Goal: Task Accomplishment & Management: Manage account settings

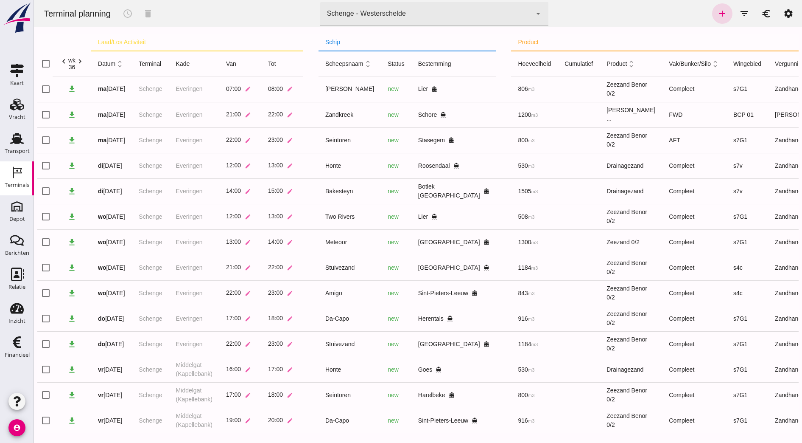
scroll to position [0, 63]
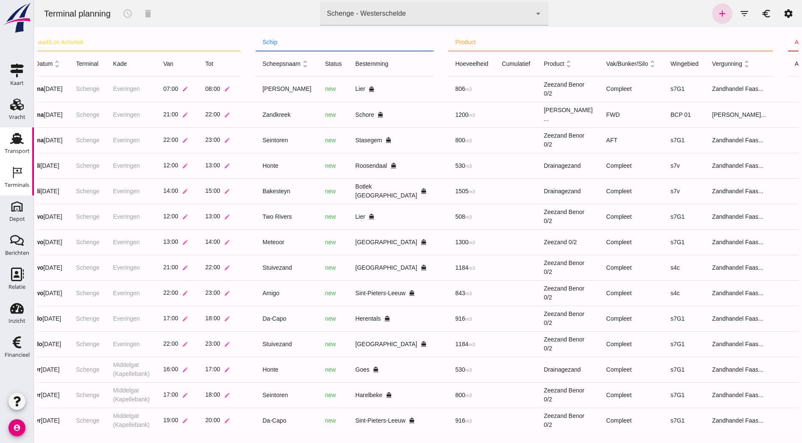
click at [15, 140] on use at bounding box center [17, 138] width 14 height 11
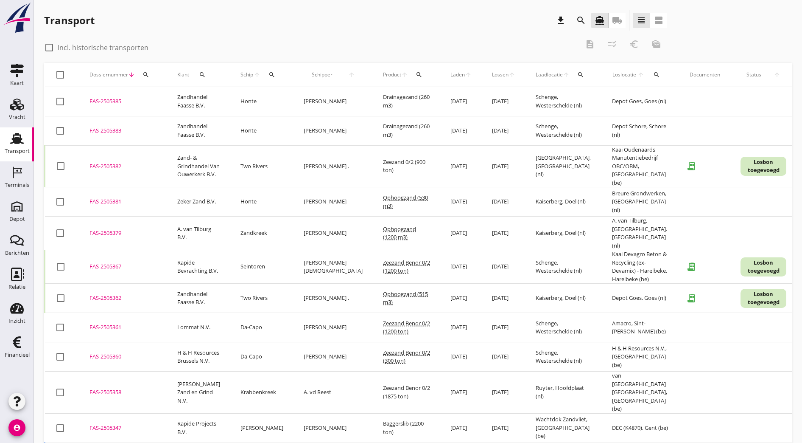
click at [151, 71] on button "search" at bounding box center [145, 74] width 15 height 15
click at [161, 100] on input "Zoeken op dossiernummer..." at bounding box center [186, 100] width 88 height 14
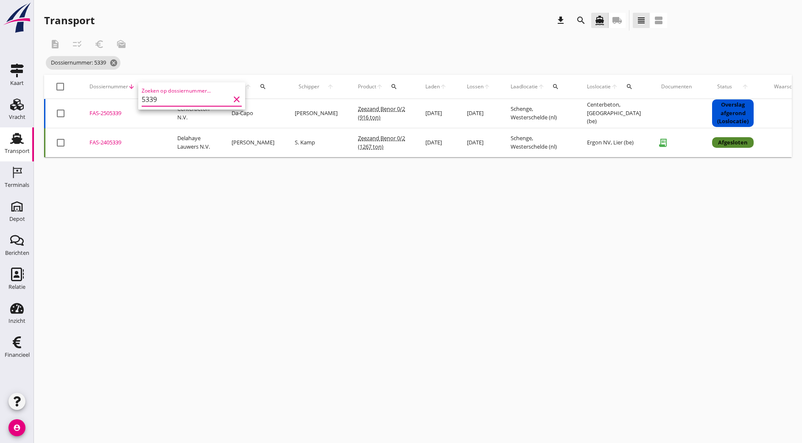
type input "5339"
click at [109, 111] on div "FAS-2505339" at bounding box center [123, 113] width 67 height 8
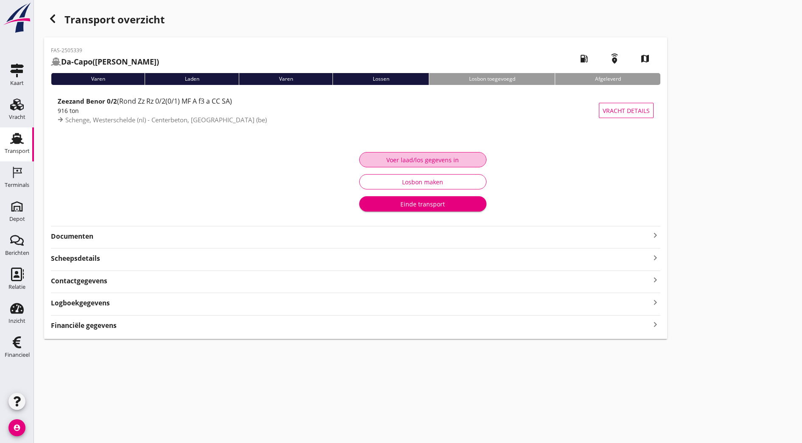
click at [367, 158] on div "Voer laad/los gegevens in" at bounding box center [423, 159] width 113 height 9
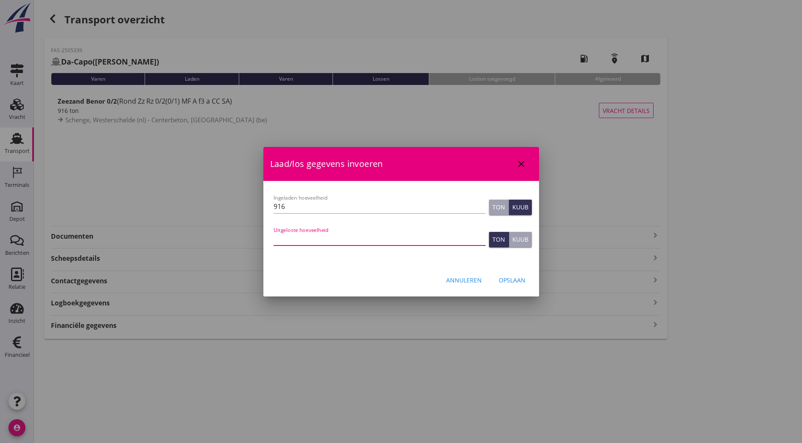
click at [325, 238] on input "Uitgeloste hoeveelheid" at bounding box center [380, 239] width 212 height 14
type input "1546"
click at [513, 283] on div "Opslaan" at bounding box center [512, 279] width 27 height 9
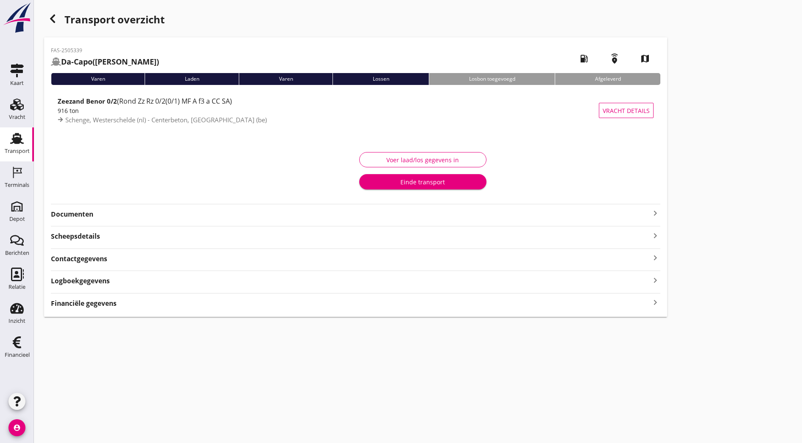
click at [20, 147] on div "Transport" at bounding box center [17, 151] width 25 height 12
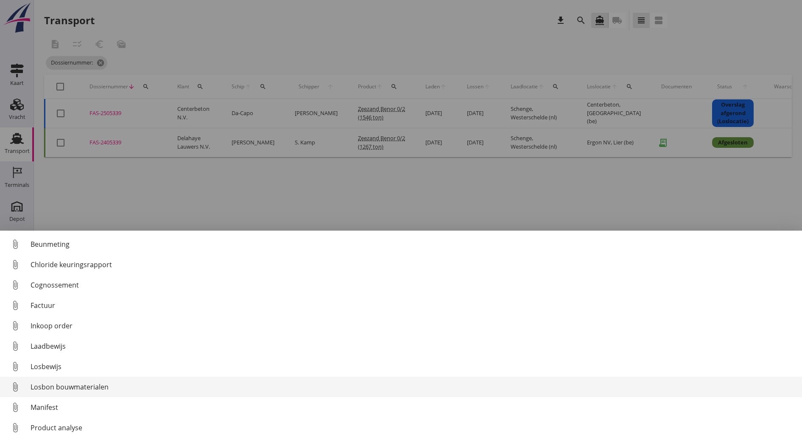
click at [91, 389] on div "Losbon bouwmaterialen" at bounding box center [413, 387] width 765 height 10
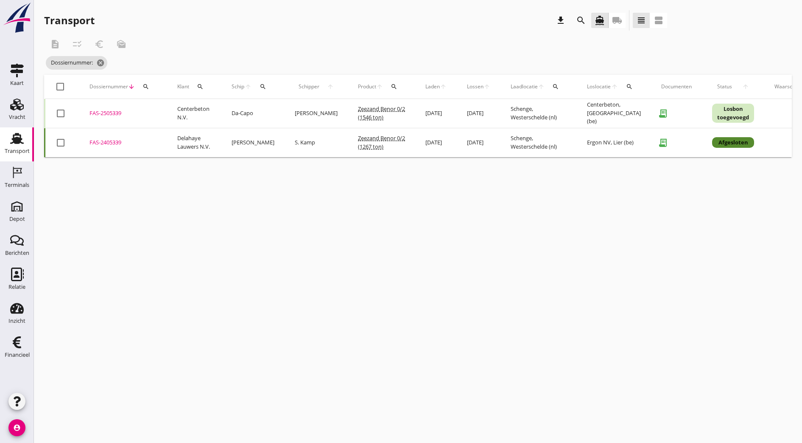
click at [104, 115] on div "FAS-2505339" at bounding box center [123, 113] width 67 height 8
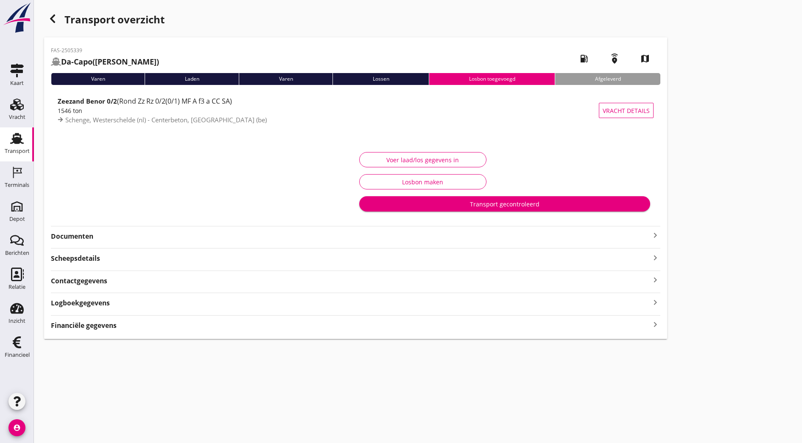
click at [277, 238] on strong "Documenten" at bounding box center [351, 236] width 600 height 10
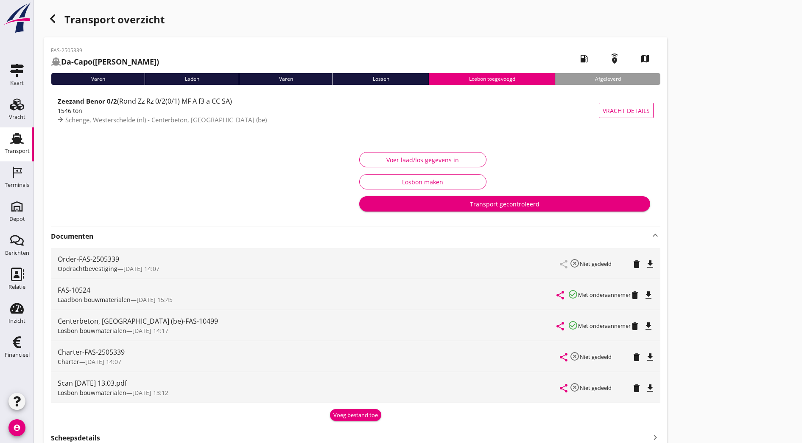
click at [88, 323] on div "Centerbeton, [GEOGRAPHIC_DATA] (be)-FAS-10499" at bounding box center [307, 321] width 499 height 10
click at [644, 324] on icon "file_download" at bounding box center [649, 326] width 10 height 10
click at [645, 391] on icon "file_download" at bounding box center [650, 388] width 10 height 10
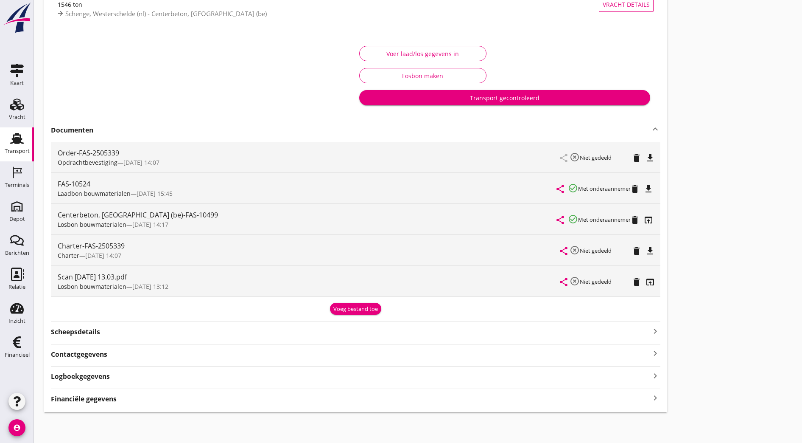
click at [201, 371] on div "Logboekgegevens keyboard_arrow_right" at bounding box center [356, 375] width 610 height 11
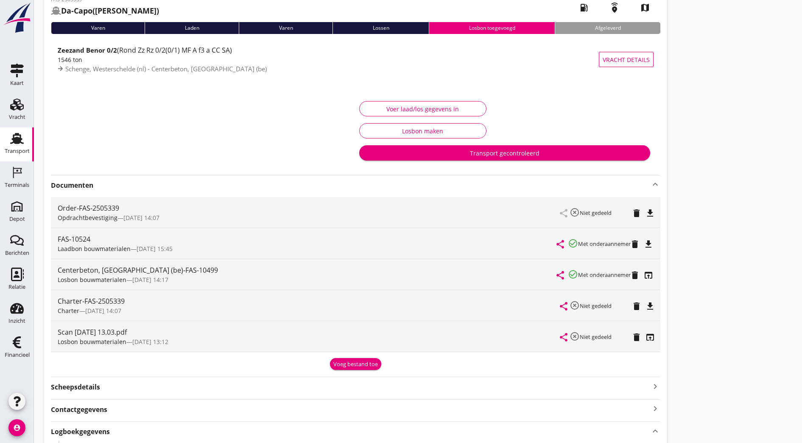
scroll to position [50, 0]
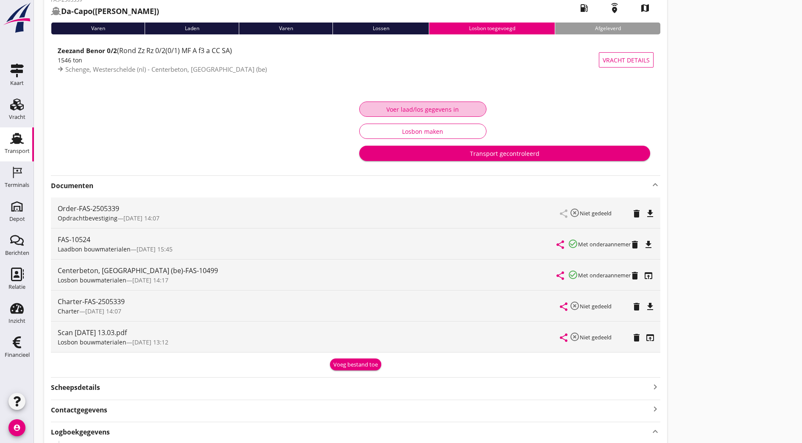
click at [367, 108] on div "Voer laad/los gegevens in" at bounding box center [423, 109] width 113 height 9
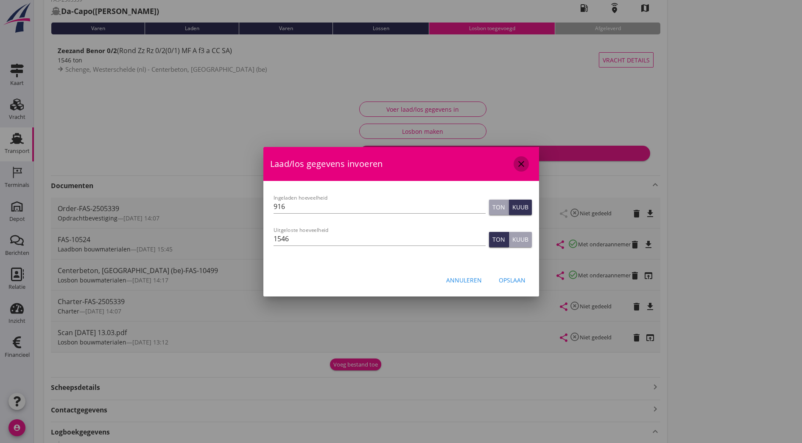
click at [526, 166] on icon "close" at bounding box center [521, 164] width 10 height 10
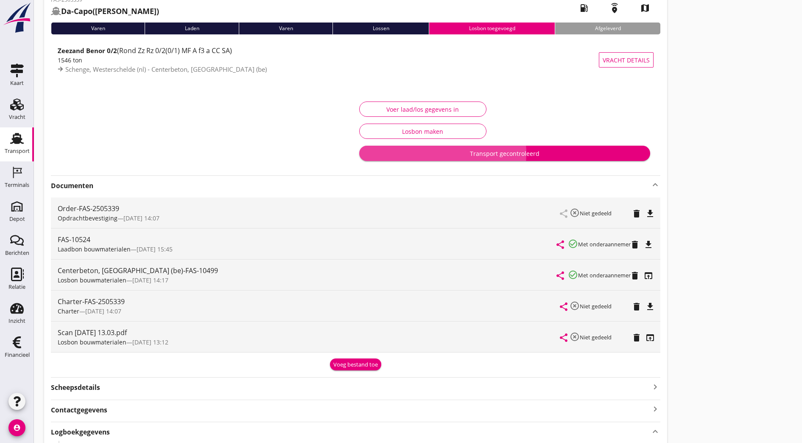
click at [366, 153] on div "Transport gecontroleerd" at bounding box center [505, 153] width 278 height 9
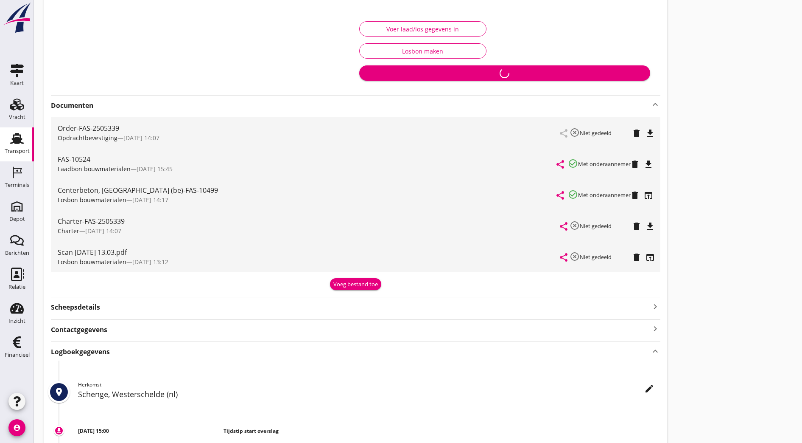
scroll to position [135, 0]
